Goal: Task Accomplishment & Management: Use online tool/utility

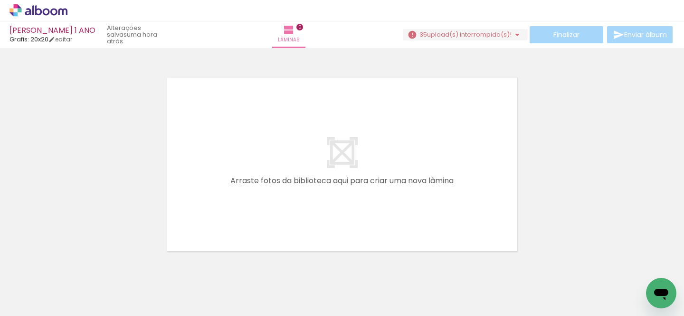
click at [478, 35] on span "upload(s) interrompido(s)!" at bounding box center [469, 34] width 85 height 9
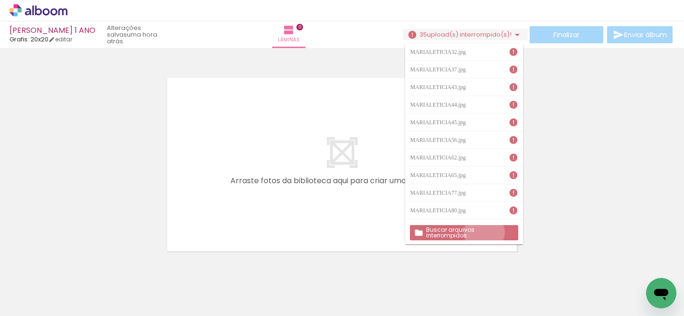
click at [0, 0] on slot "Buscar arquivos interrompidos" at bounding box center [0, 0] width 0 height 0
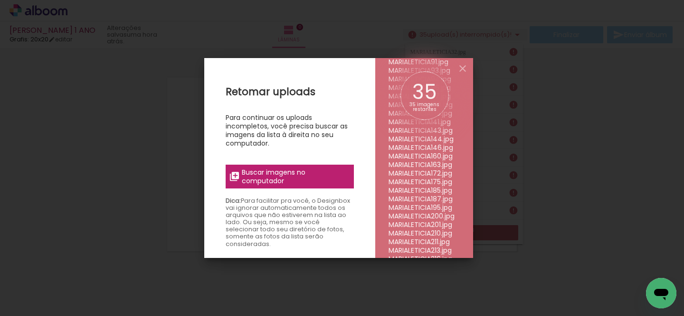
scroll to position [188, 0]
click at [321, 172] on span "Buscar imagens no computador" at bounding box center [295, 176] width 106 height 17
click at [0, 0] on input "file" at bounding box center [0, 0] width 0 height 0
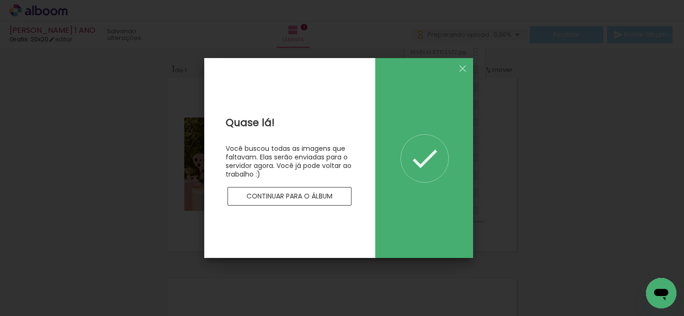
scroll to position [0, 0]
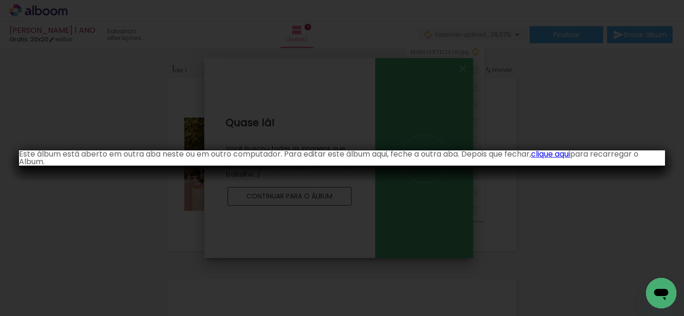
click at [553, 152] on link "clique aqui" at bounding box center [550, 153] width 39 height 11
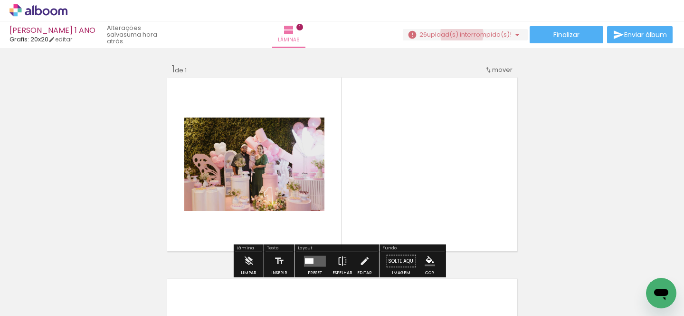
click at [458, 34] on span "upload(s) interrompido(s)!" at bounding box center [469, 34] width 85 height 9
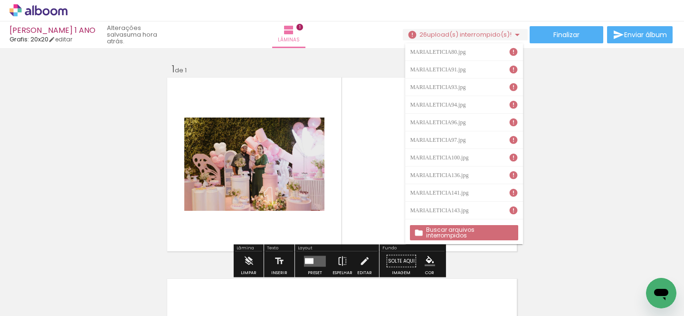
click at [0, 0] on slot "Buscar arquivos interrompidos" at bounding box center [0, 0] width 0 height 0
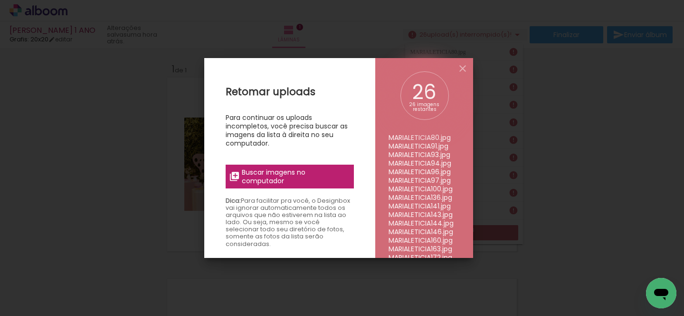
click at [302, 158] on div "Retomar uploads Para continuar os uploads incompletos, você precisa buscar as i…" at bounding box center [289, 216] width 171 height 316
click at [293, 168] on span "Buscar imagens no computador" at bounding box center [295, 176] width 106 height 17
click at [0, 0] on input "file" at bounding box center [0, 0] width 0 height 0
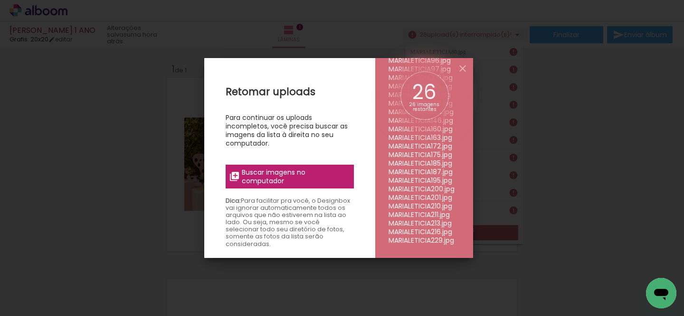
click at [312, 186] on label "Buscar imagens no computador" at bounding box center [290, 176] width 128 height 24
click at [0, 0] on input "file" at bounding box center [0, 0] width 0 height 0
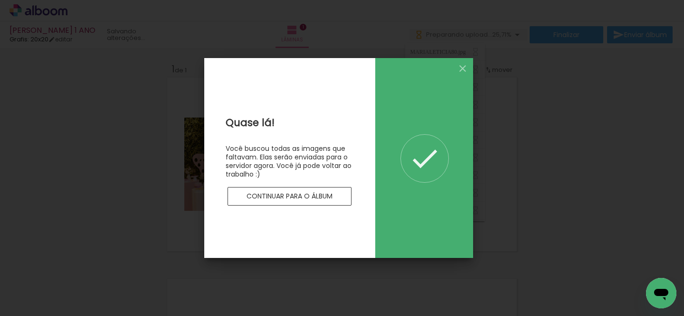
scroll to position [0, 0]
click at [431, 165] on iron-icon at bounding box center [424, 158] width 33 height 33
click at [0, 0] on slot "Continuar para o álbum" at bounding box center [0, 0] width 0 height 0
